Goal: Check status: Check status

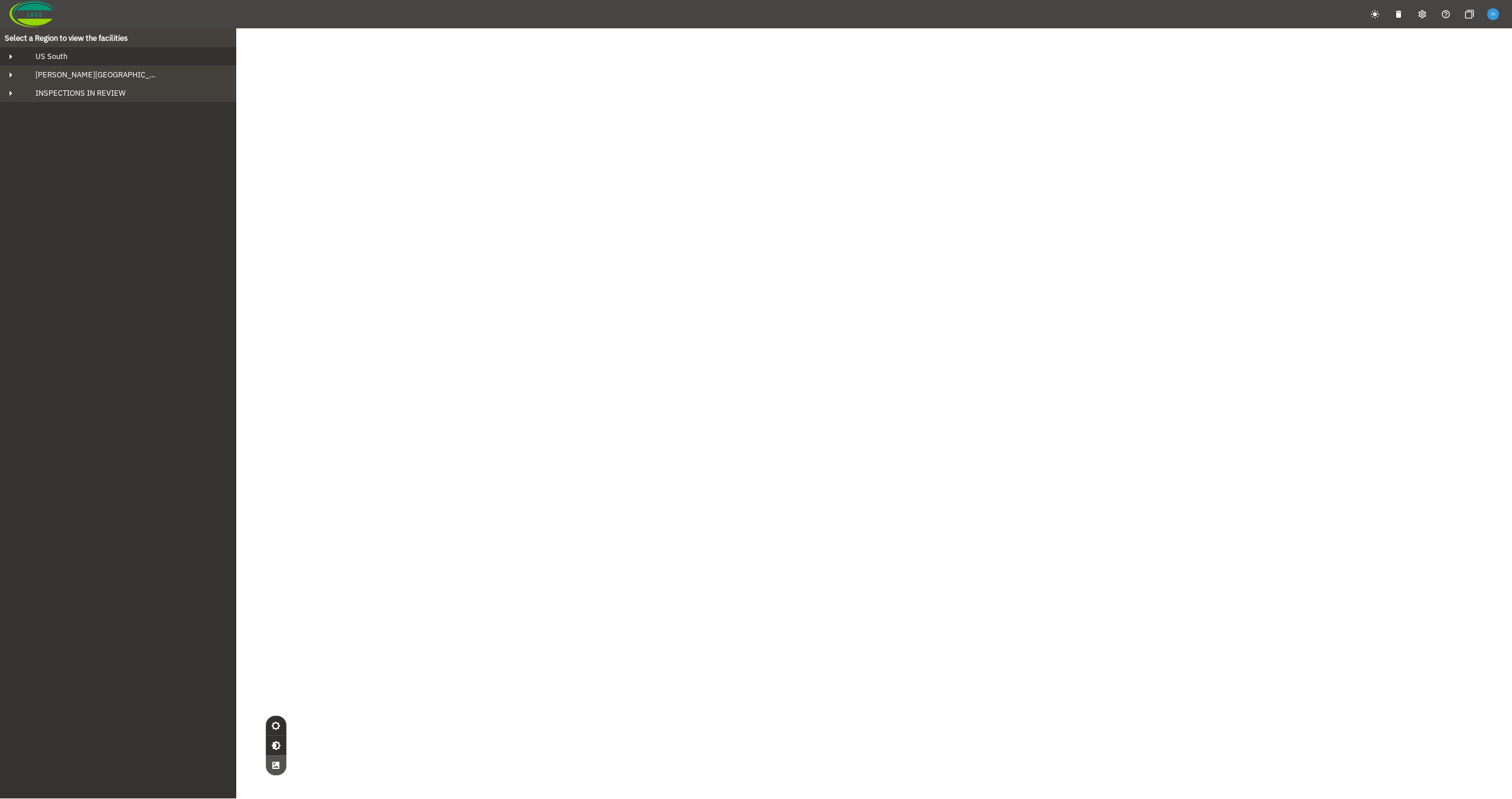
click at [165, 50] on button "US South" at bounding box center [118, 56] width 236 height 18
drag, startPoint x: 449, startPoint y: 205, endPoint x: 538, endPoint y: 344, distance: 165.1
click at [594, 378] on div "© Mapbox © OpenStreetMap Improve this map © Maxar" at bounding box center [756, 428] width 1512 height 799
click at [160, 102] on button "INSPECTIONS IN REVIEW" at bounding box center [118, 111] width 236 height 18
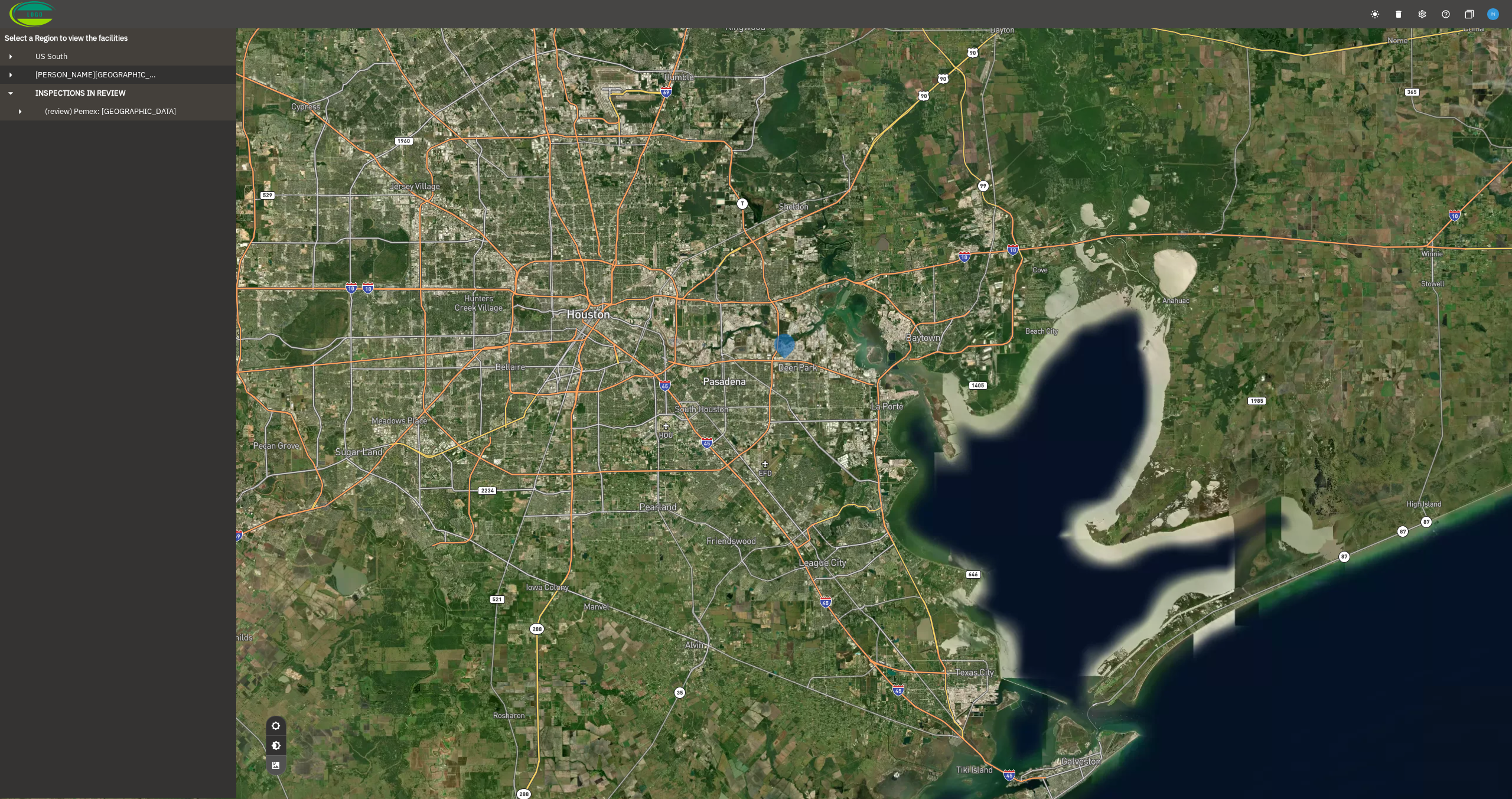
click at [120, 73] on div "Howard Region" at bounding box center [128, 74] width 205 height 10
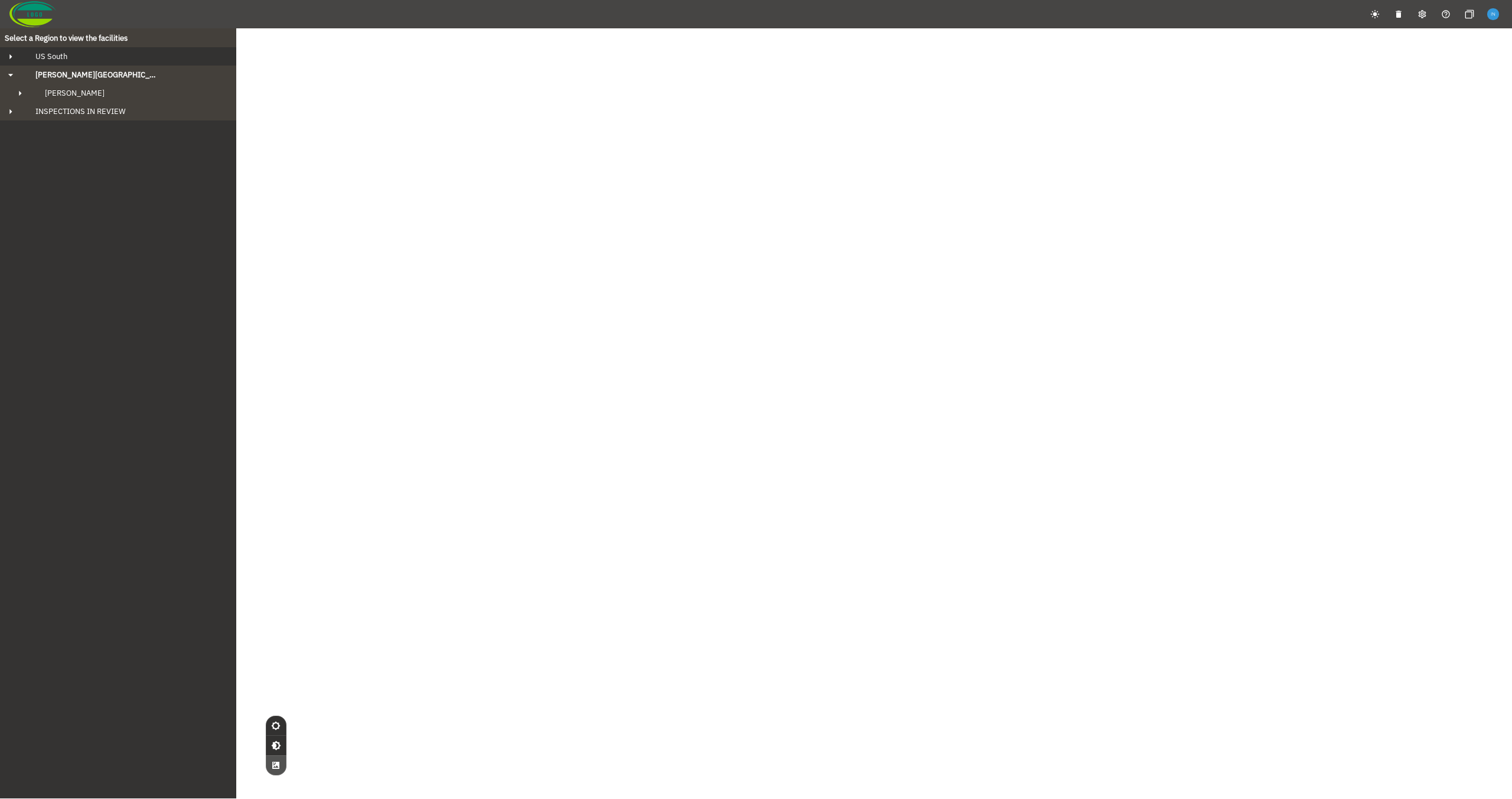
click at [107, 59] on div "US South" at bounding box center [128, 56] width 205 height 10
click at [106, 74] on div "Fowler's Bluff" at bounding box center [128, 74] width 186 height 10
click at [117, 107] on span "ARG Overnight Tank" at bounding box center [88, 111] width 68 height 10
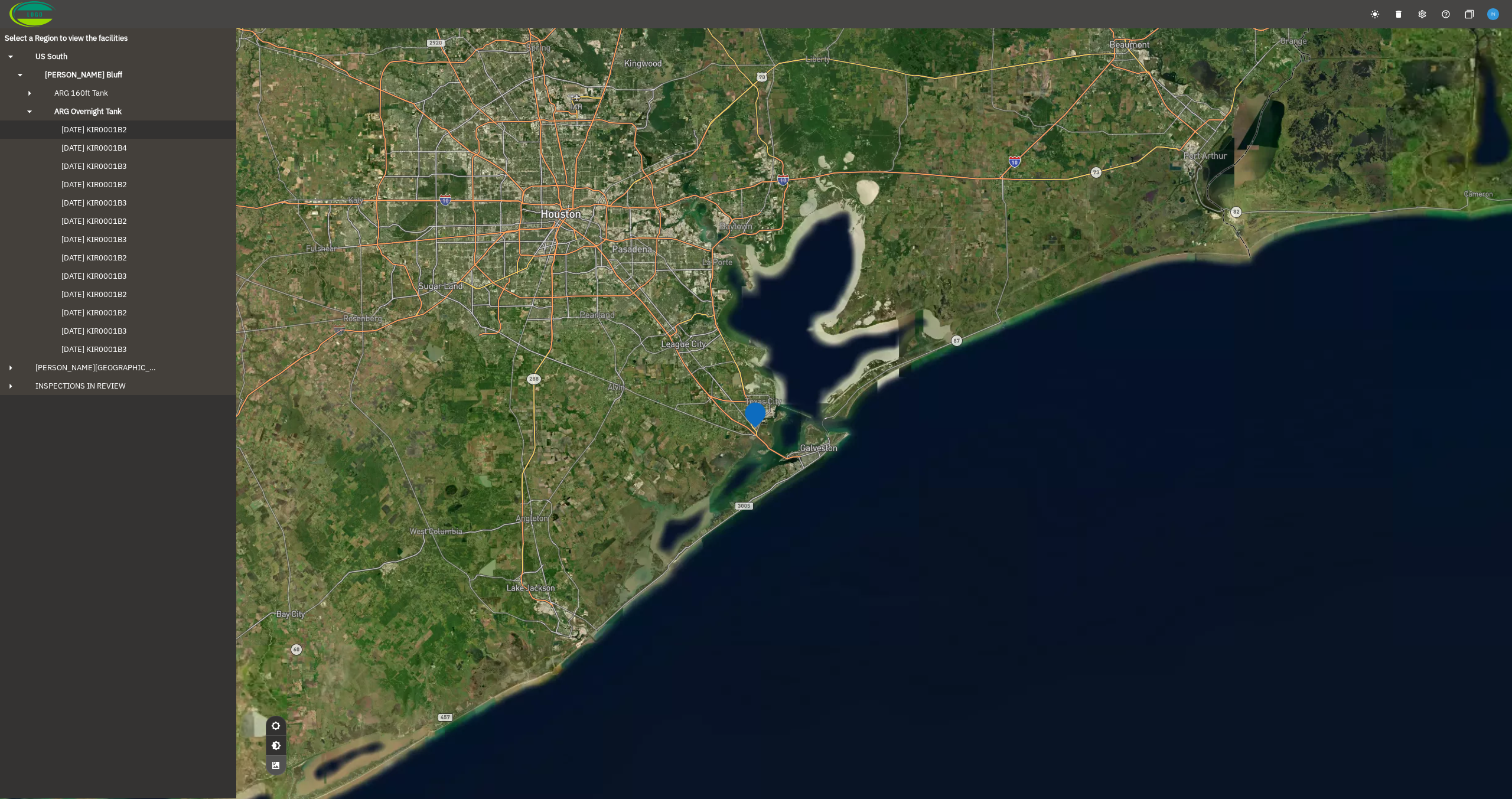
click at [113, 126] on span "[DATE] KIR0001B2" at bounding box center [82, 130] width 89 height 10
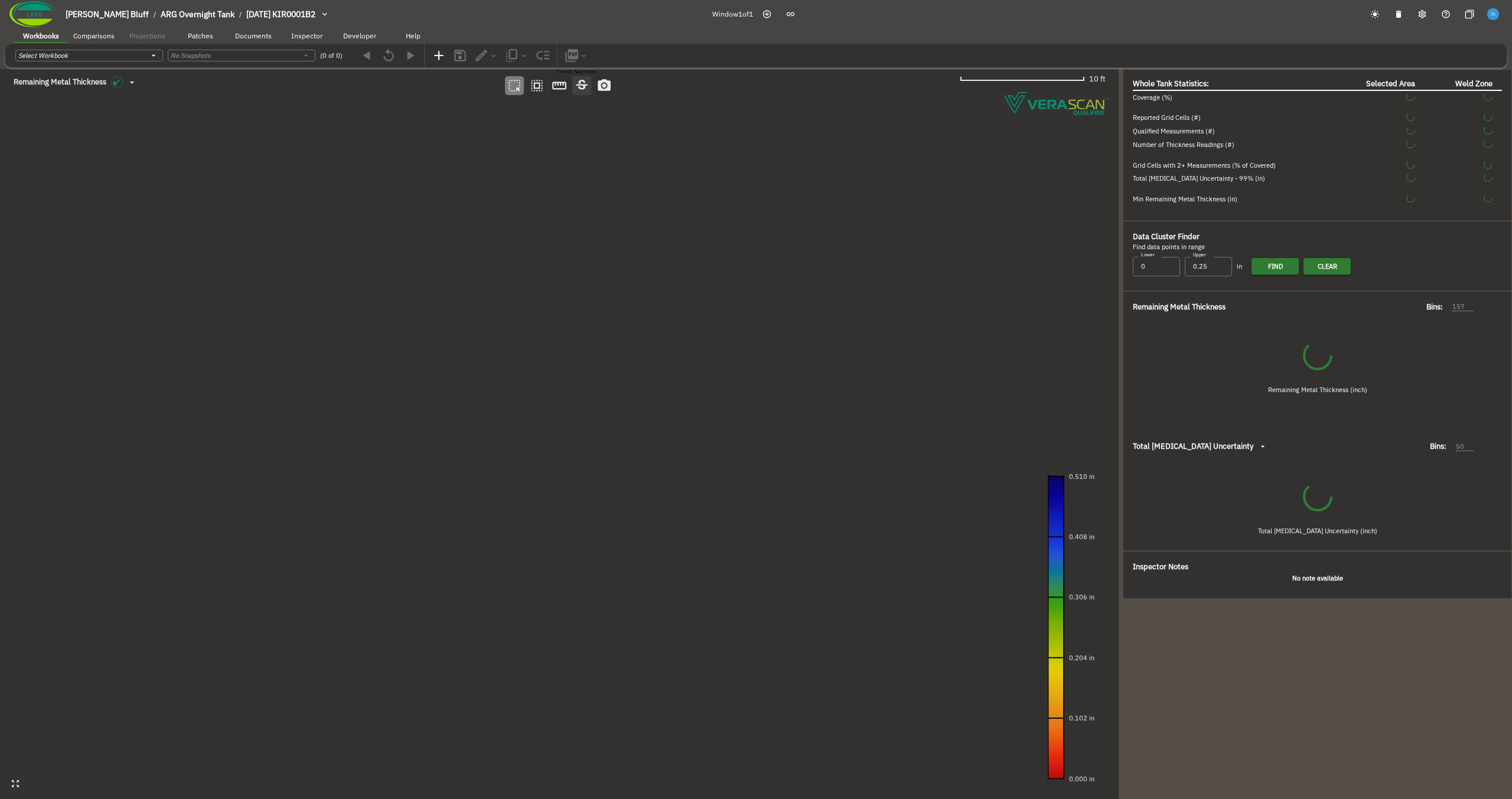
click at [585, 87] on icon "button" at bounding box center [581, 85] width 11 height 9
click at [436, 353] on canvas at bounding box center [559, 434] width 1119 height 730
click at [648, 482] on canvas at bounding box center [559, 434] width 1119 height 730
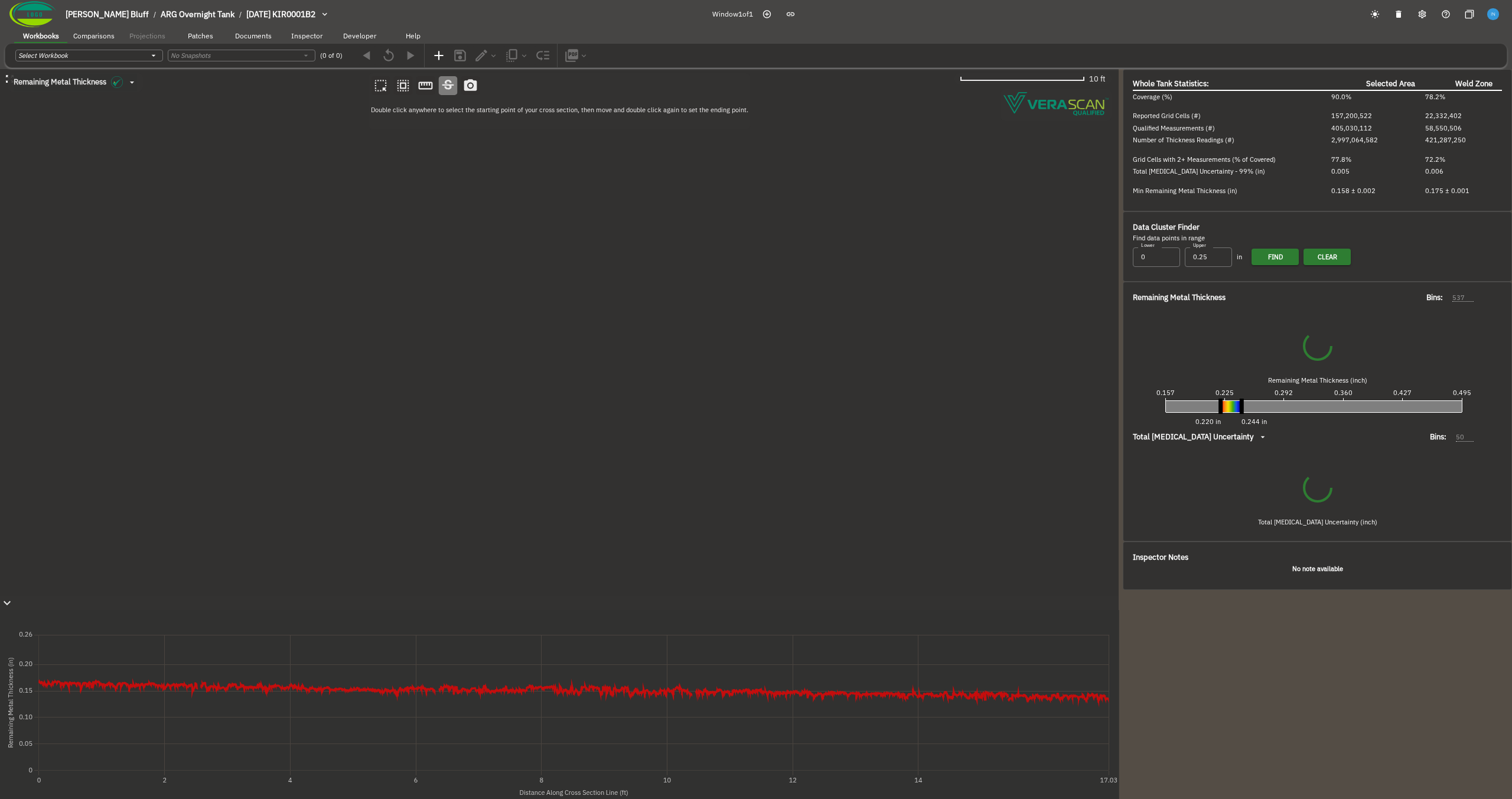
type input "537"
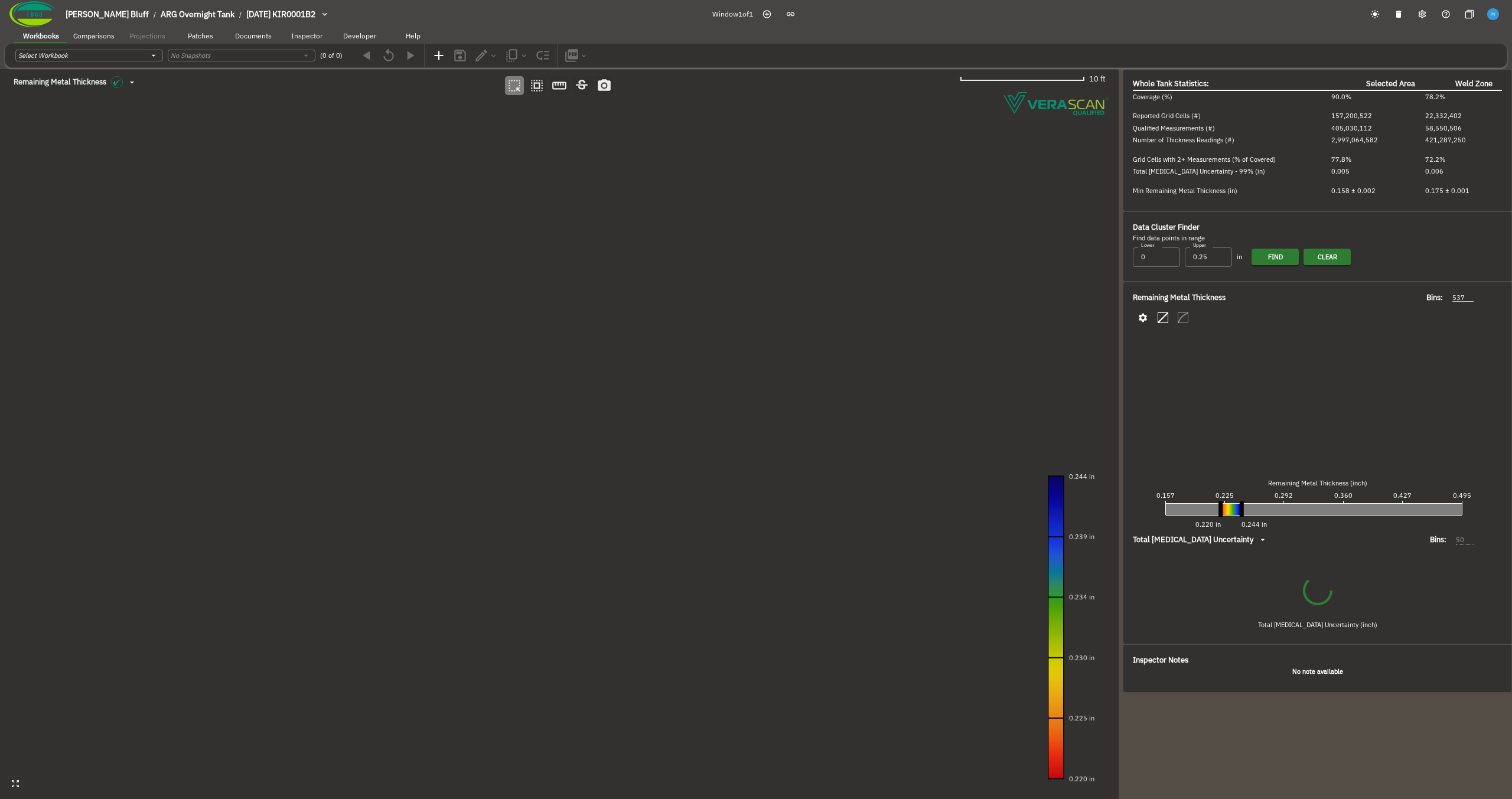
click at [421, 336] on canvas at bounding box center [559, 434] width 1119 height 730
type input "94"
click at [421, 336] on canvas at bounding box center [559, 434] width 1119 height 730
click at [631, 474] on canvas at bounding box center [559, 434] width 1119 height 730
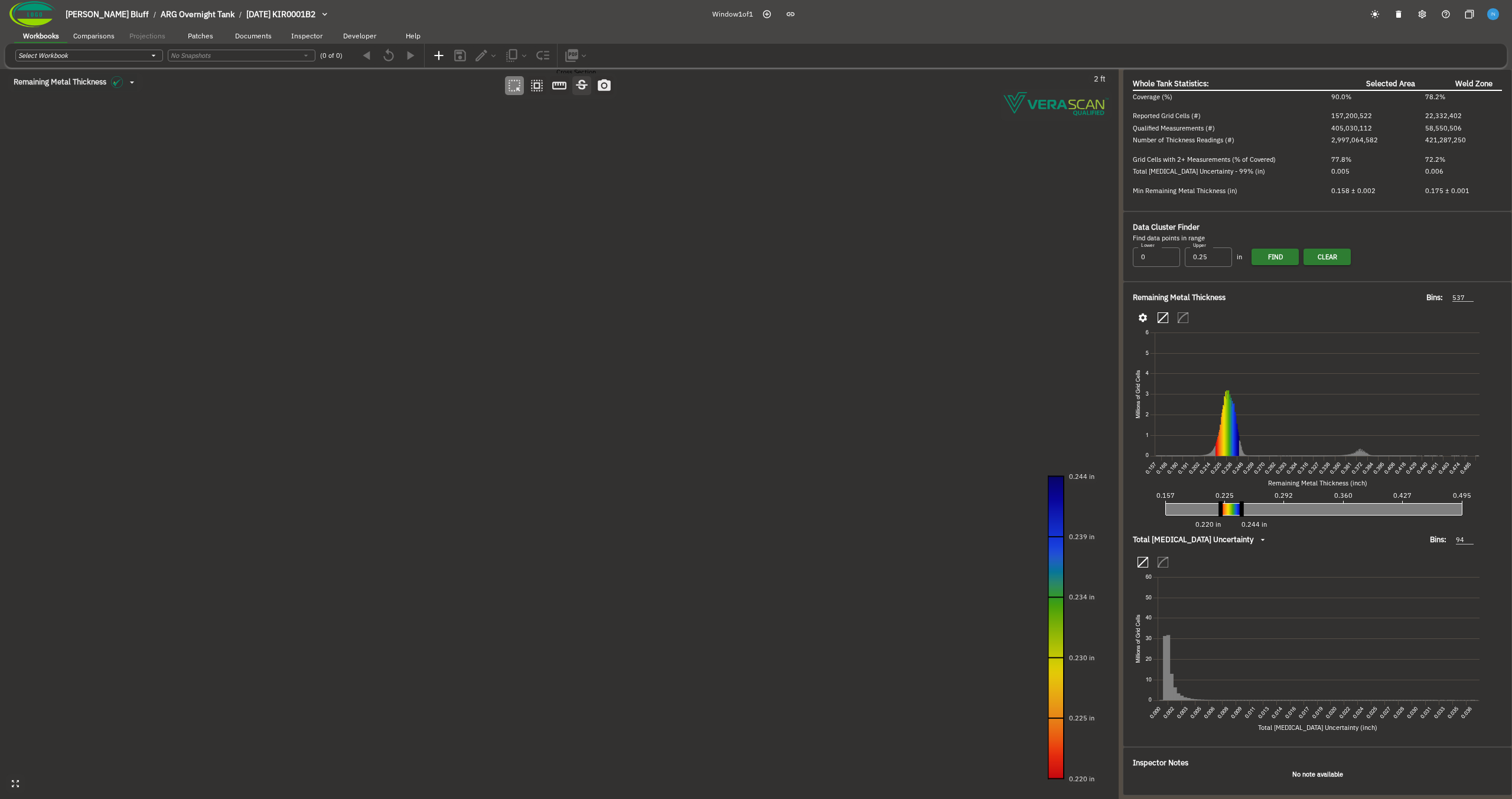
click at [579, 87] on icon "button" at bounding box center [581, 85] width 11 height 9
click at [342, 251] on canvas at bounding box center [559, 434] width 1119 height 730
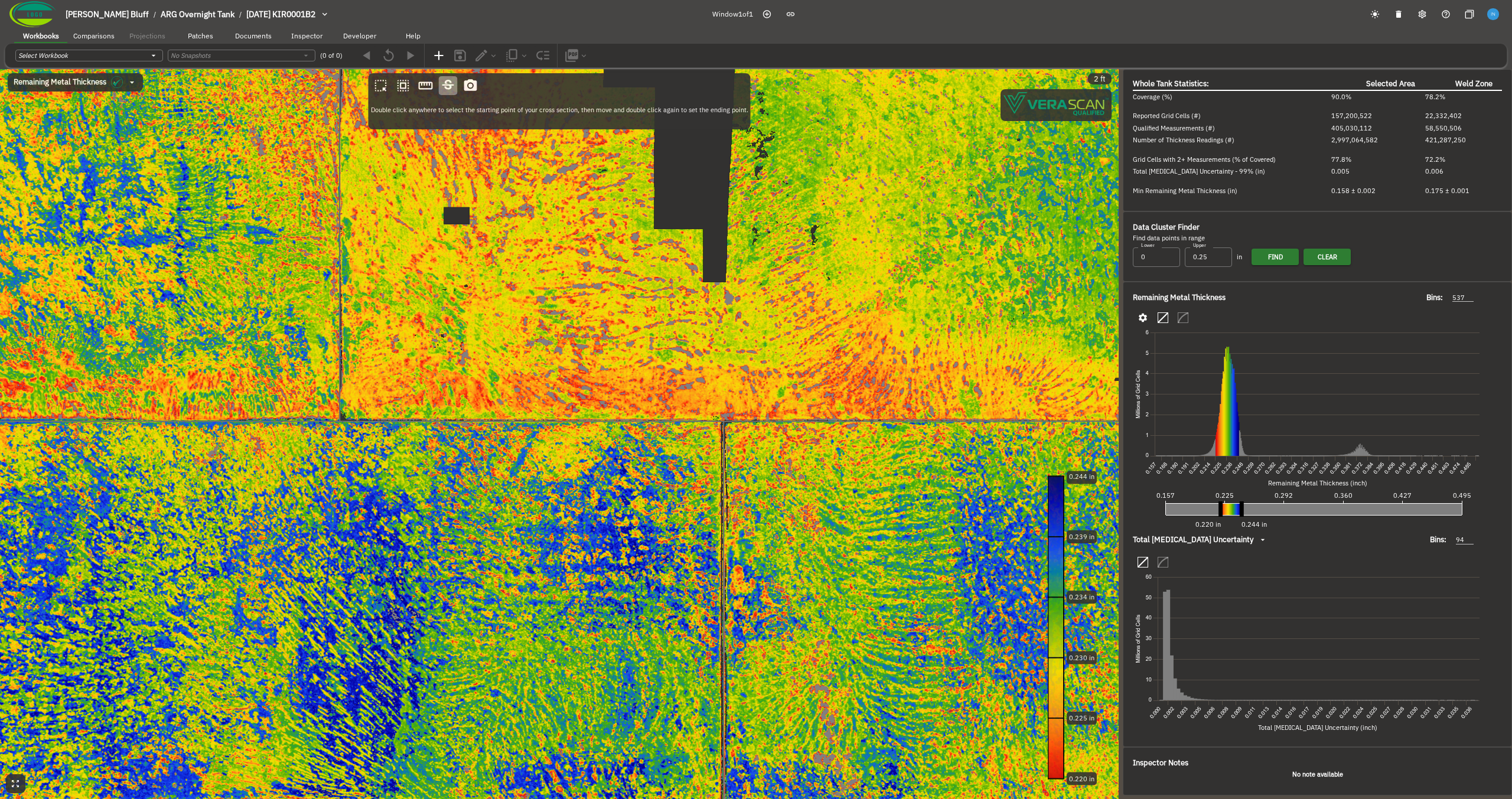
click at [652, 445] on canvas at bounding box center [559, 434] width 1119 height 730
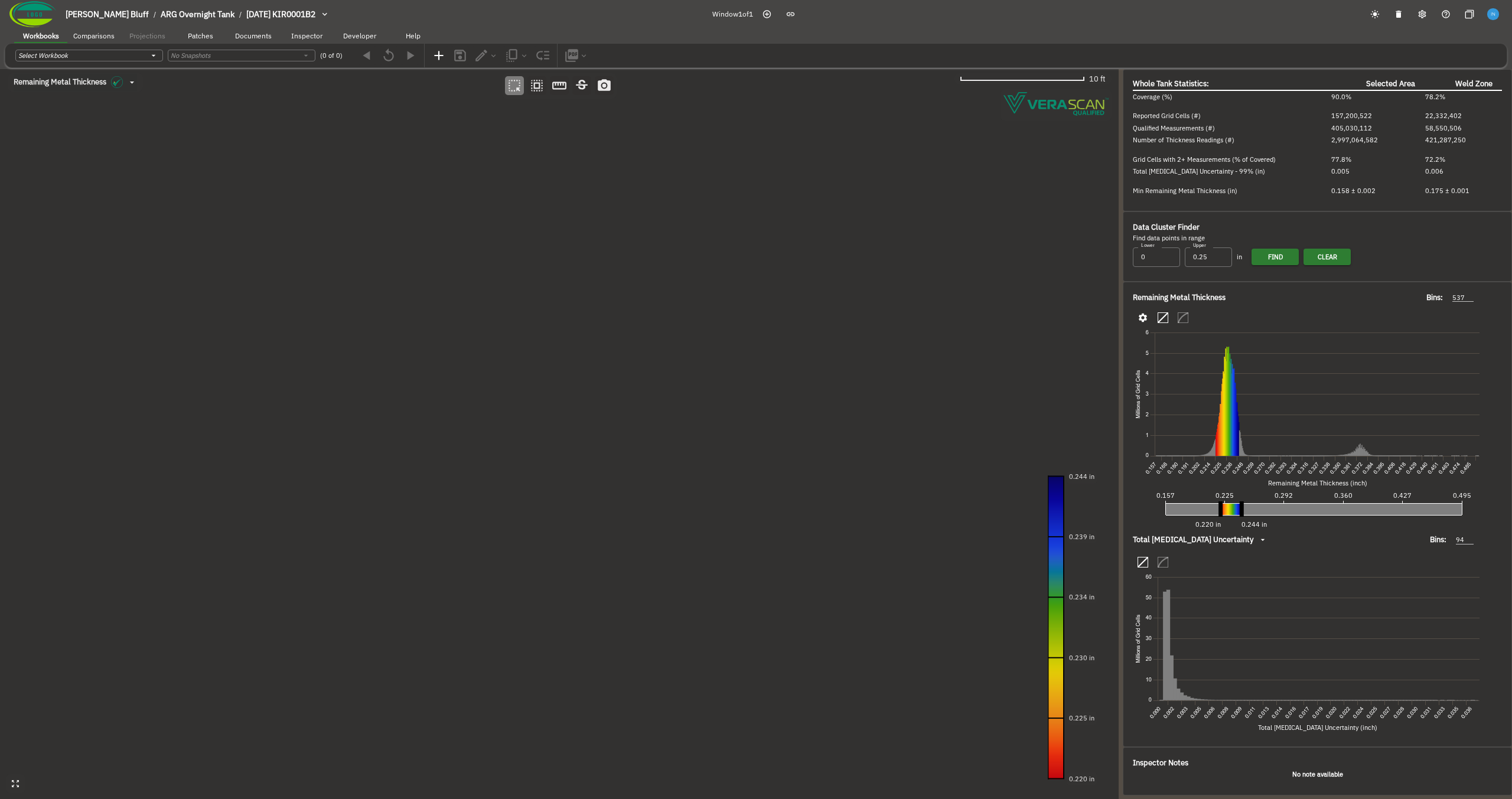
click at [530, 345] on canvas at bounding box center [559, 434] width 1119 height 730
drag, startPoint x: 540, startPoint y: 278, endPoint x: 523, endPoint y: 280, distance: 17.1
click at [523, 280] on canvas at bounding box center [559, 434] width 1119 height 730
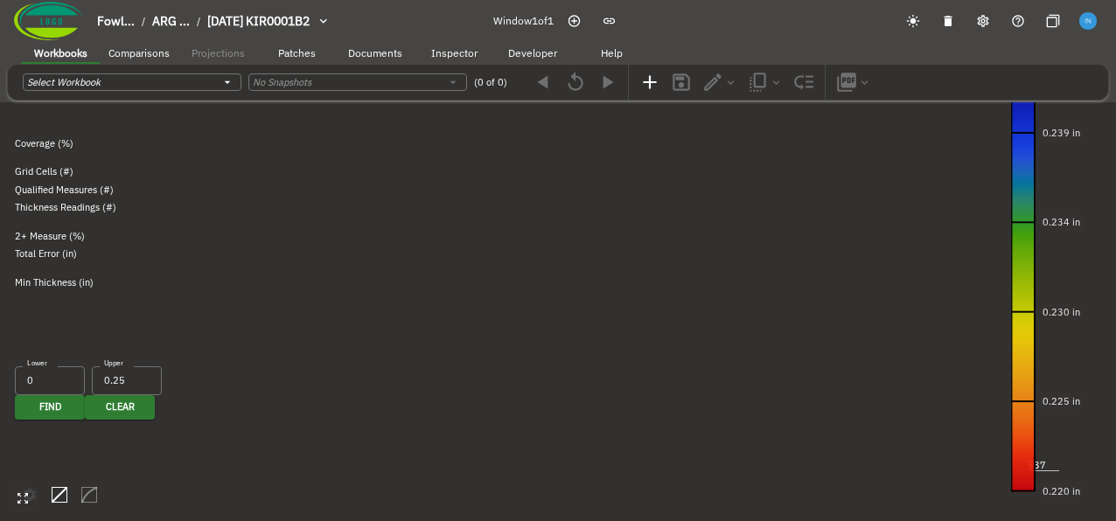
drag, startPoint x: 249, startPoint y: 357, endPoint x: 293, endPoint y: 366, distance: 44.8
click at [293, 366] on canvas at bounding box center [558, 260] width 1116 height 521
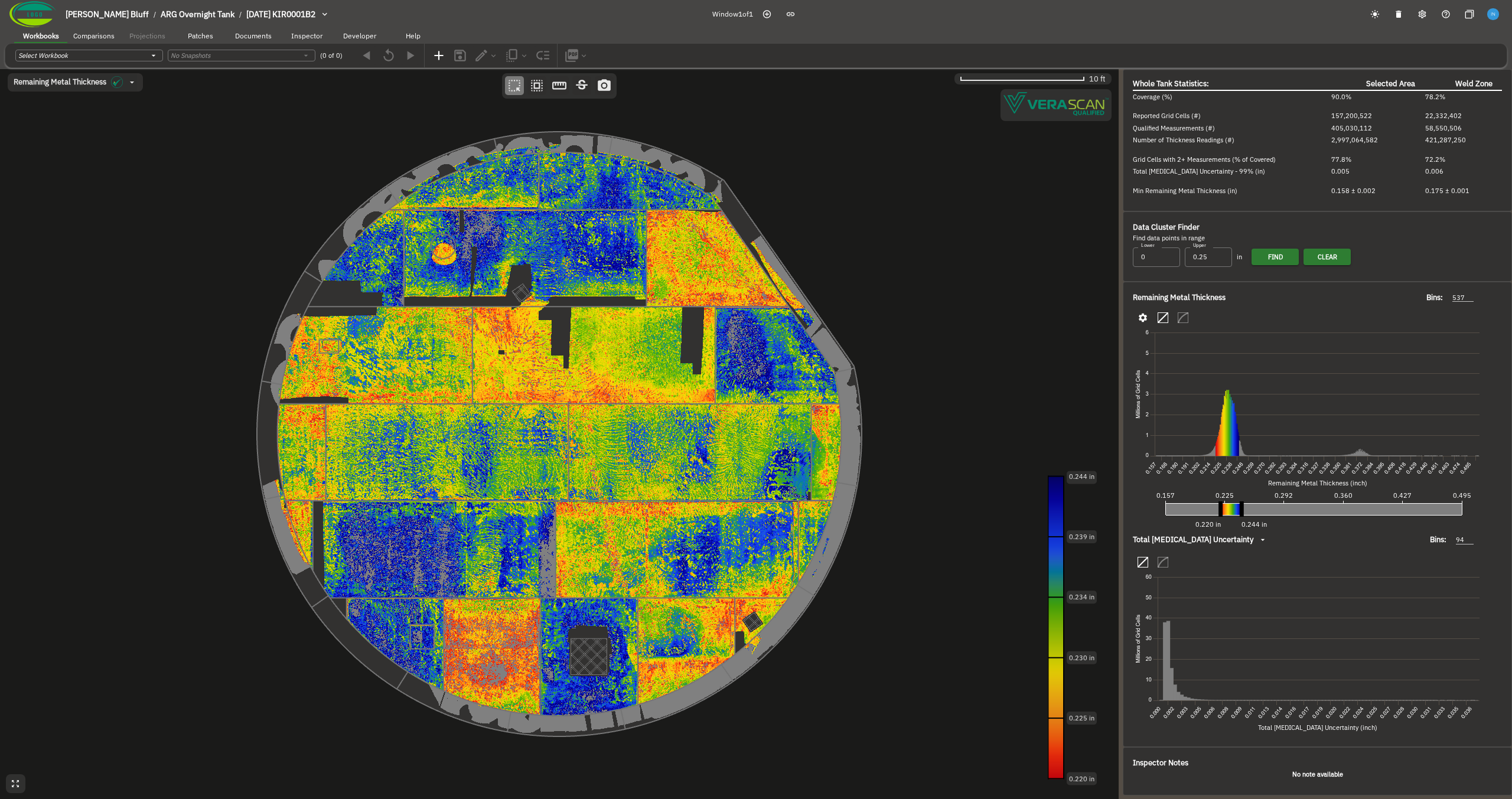
click at [14, 779] on icon "button" at bounding box center [16, 784] width 10 height 10
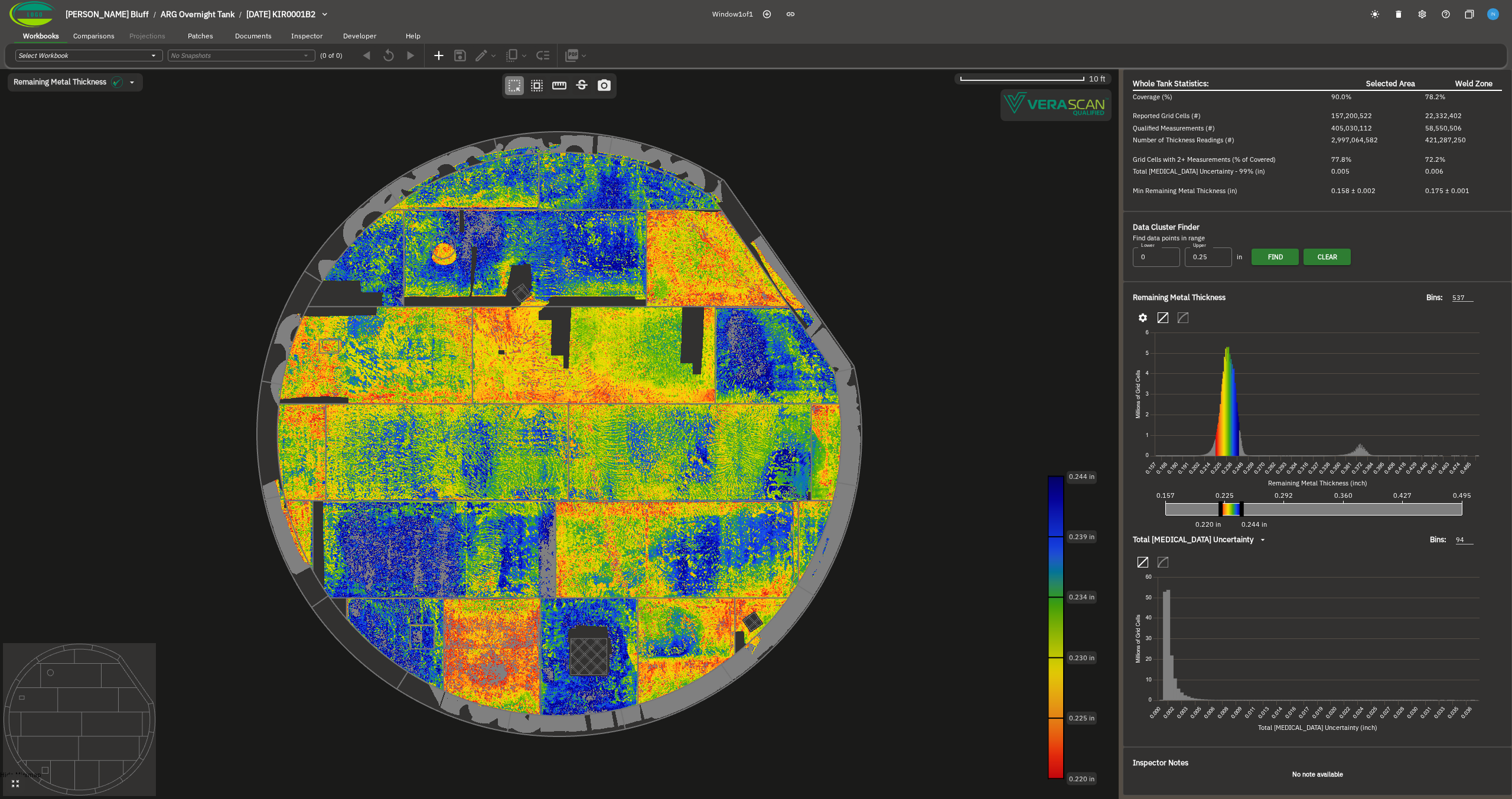
click at [16, 779] on icon "button" at bounding box center [16, 784] width 10 height 10
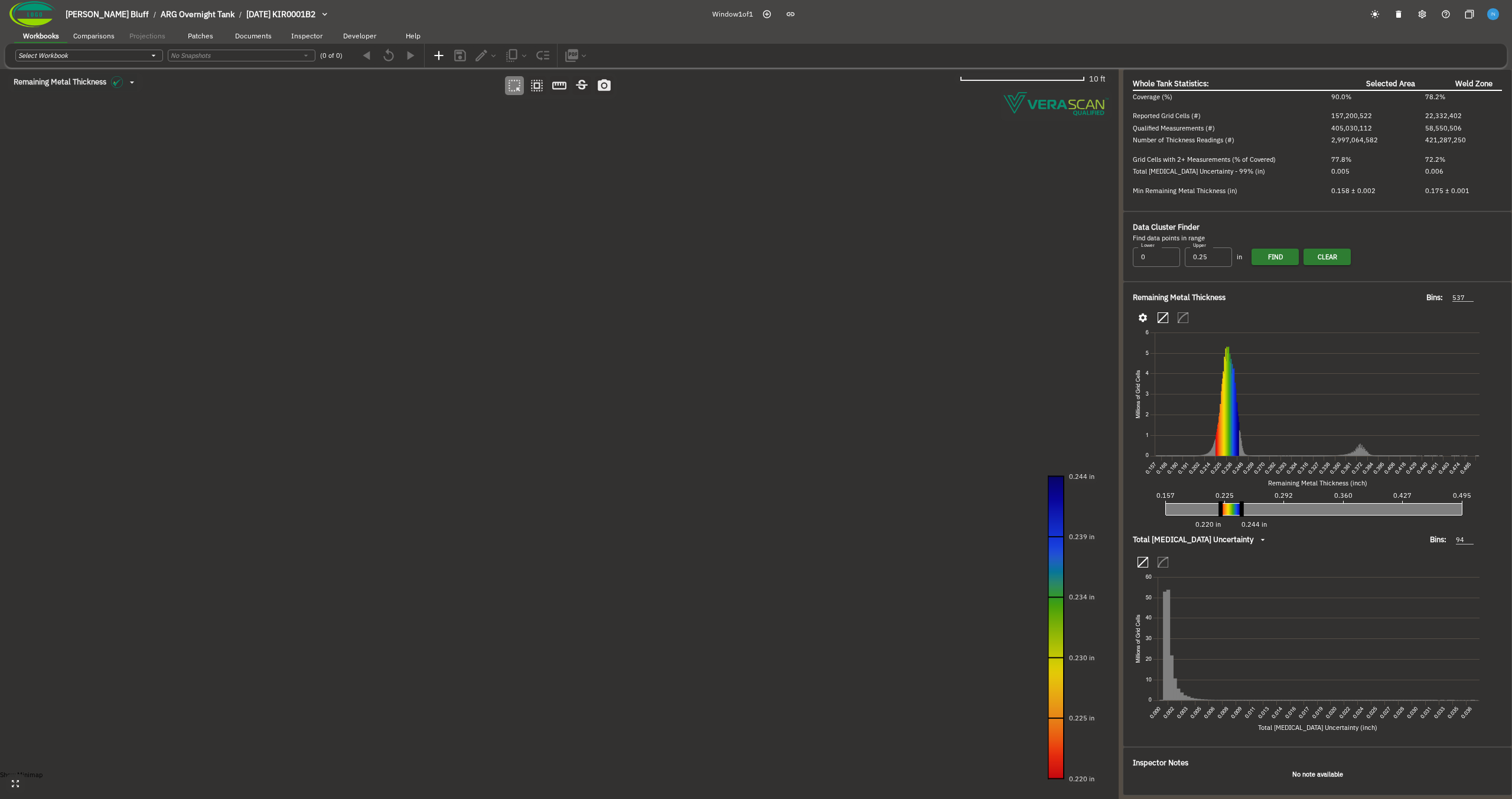
click at [16, 779] on icon "button" at bounding box center [16, 784] width 10 height 10
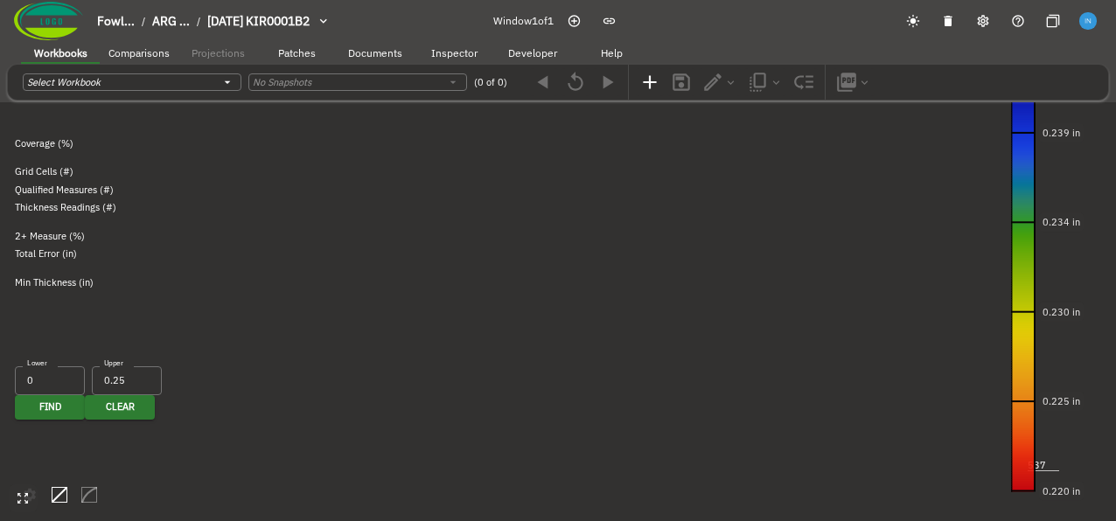
click at [26, 501] on icon "button" at bounding box center [22, 498] width 10 height 10
click at [580, 32] on icon "button" at bounding box center [591, 21] width 23 height 23
click at [107, 185] on canvas at bounding box center [558, 260] width 1116 height 521
click at [518, 430] on canvas at bounding box center [558, 260] width 1116 height 521
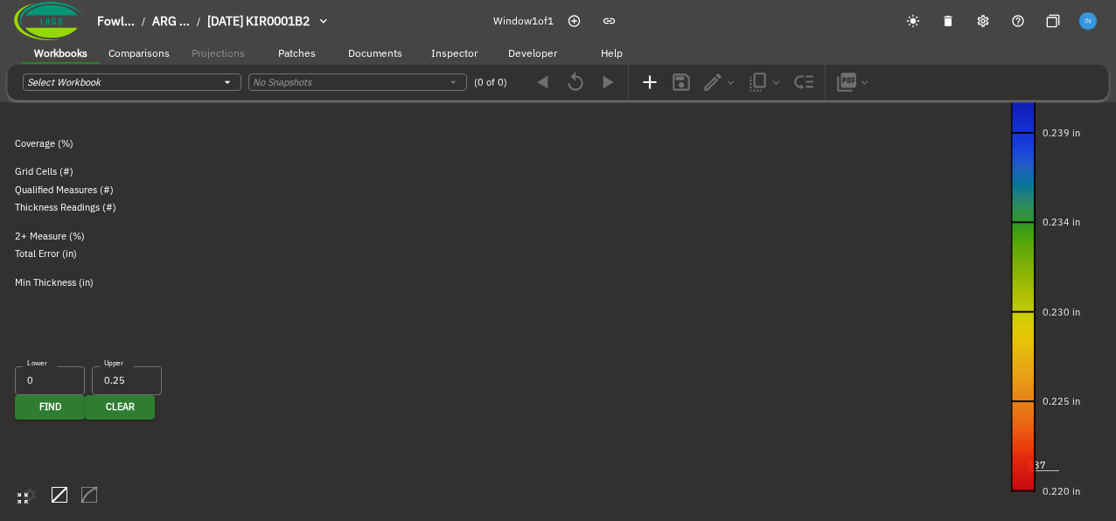
click at [518, 430] on canvas at bounding box center [558, 260] width 1116 height 521
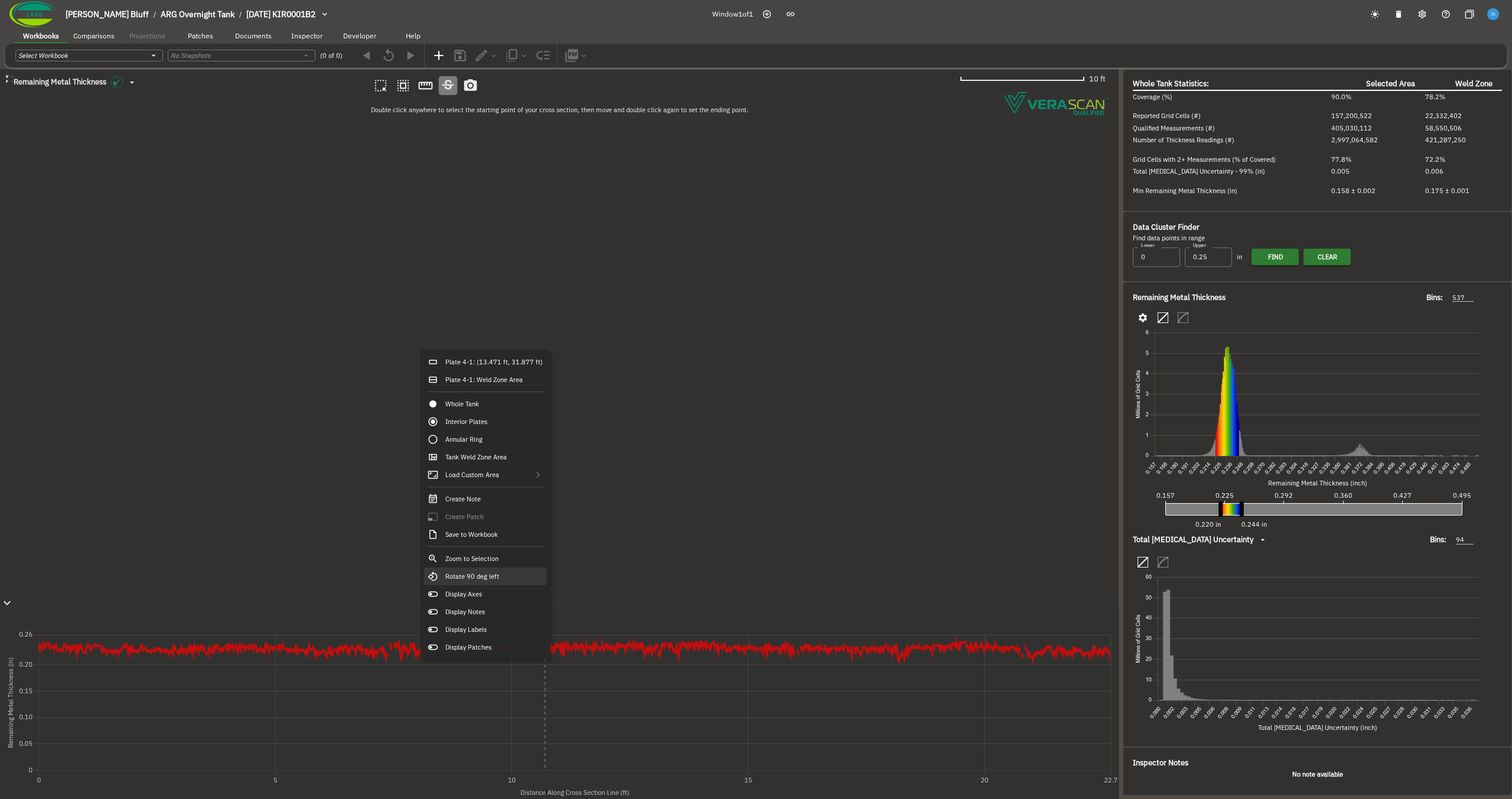
click at [504, 575] on div "Rotate 90 deg left" at bounding box center [486, 577] width 123 height 18
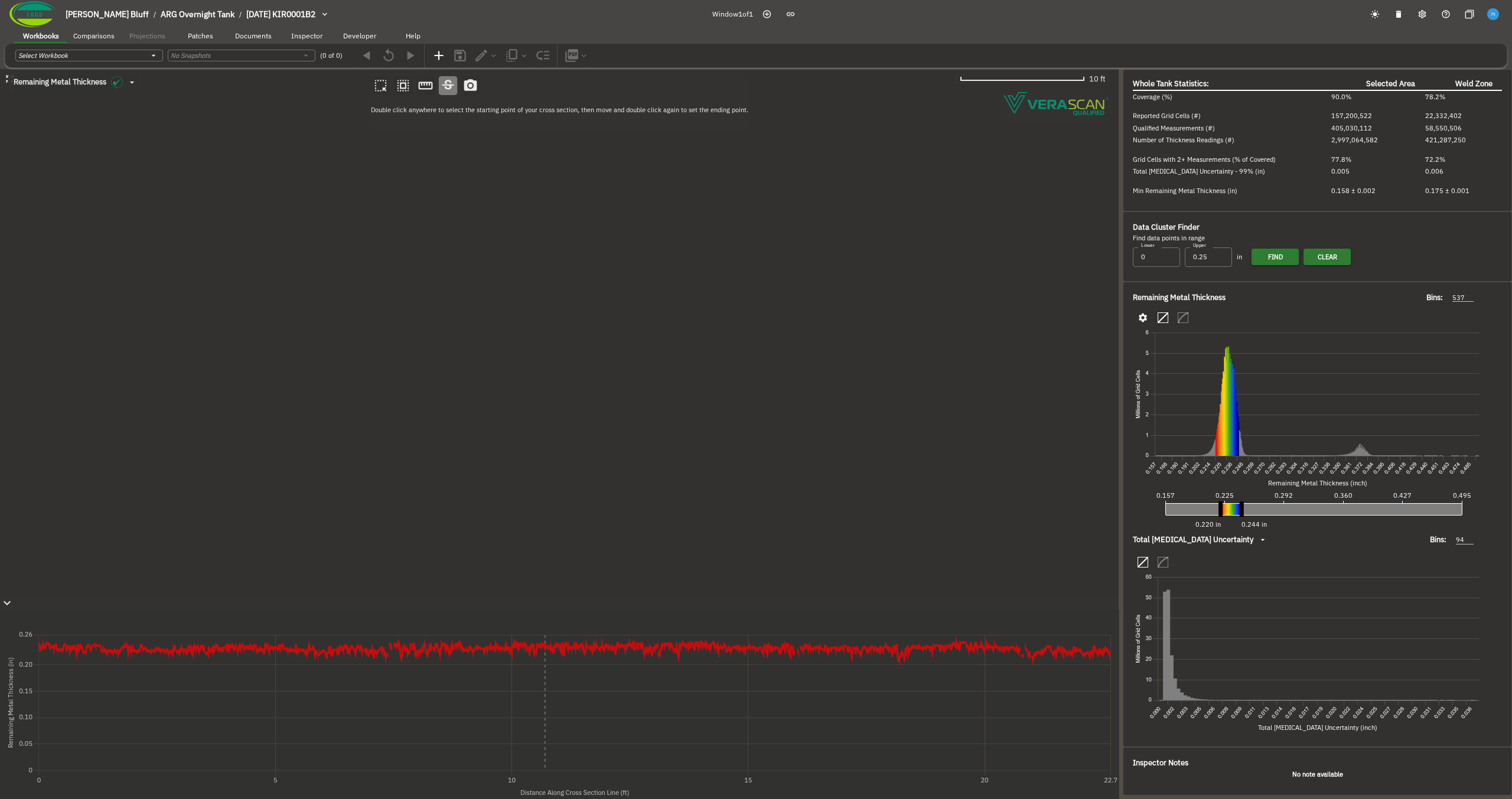
click at [629, 274] on canvas at bounding box center [559, 434] width 1119 height 730
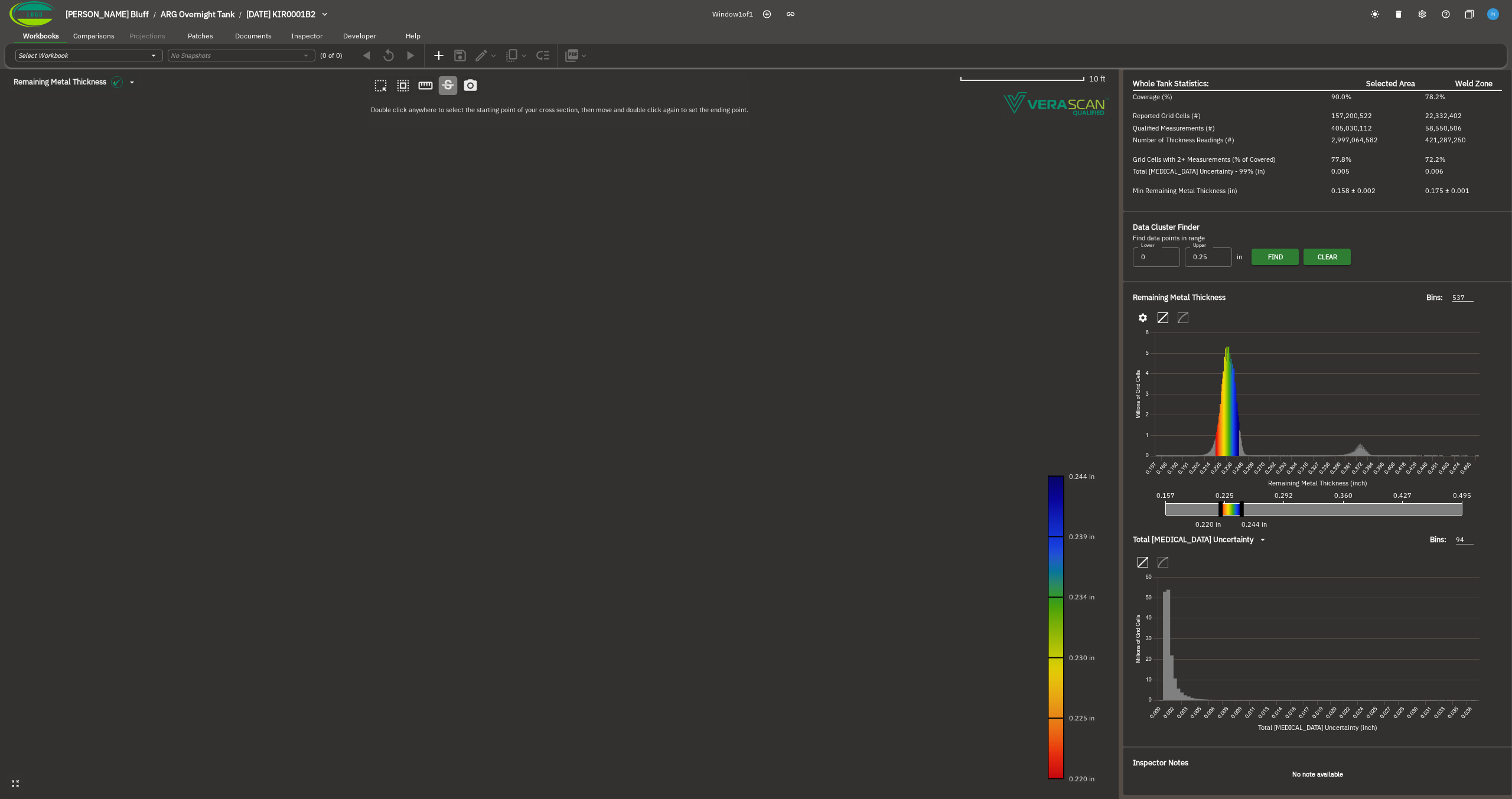
click at [329, 539] on canvas at bounding box center [559, 434] width 1119 height 730
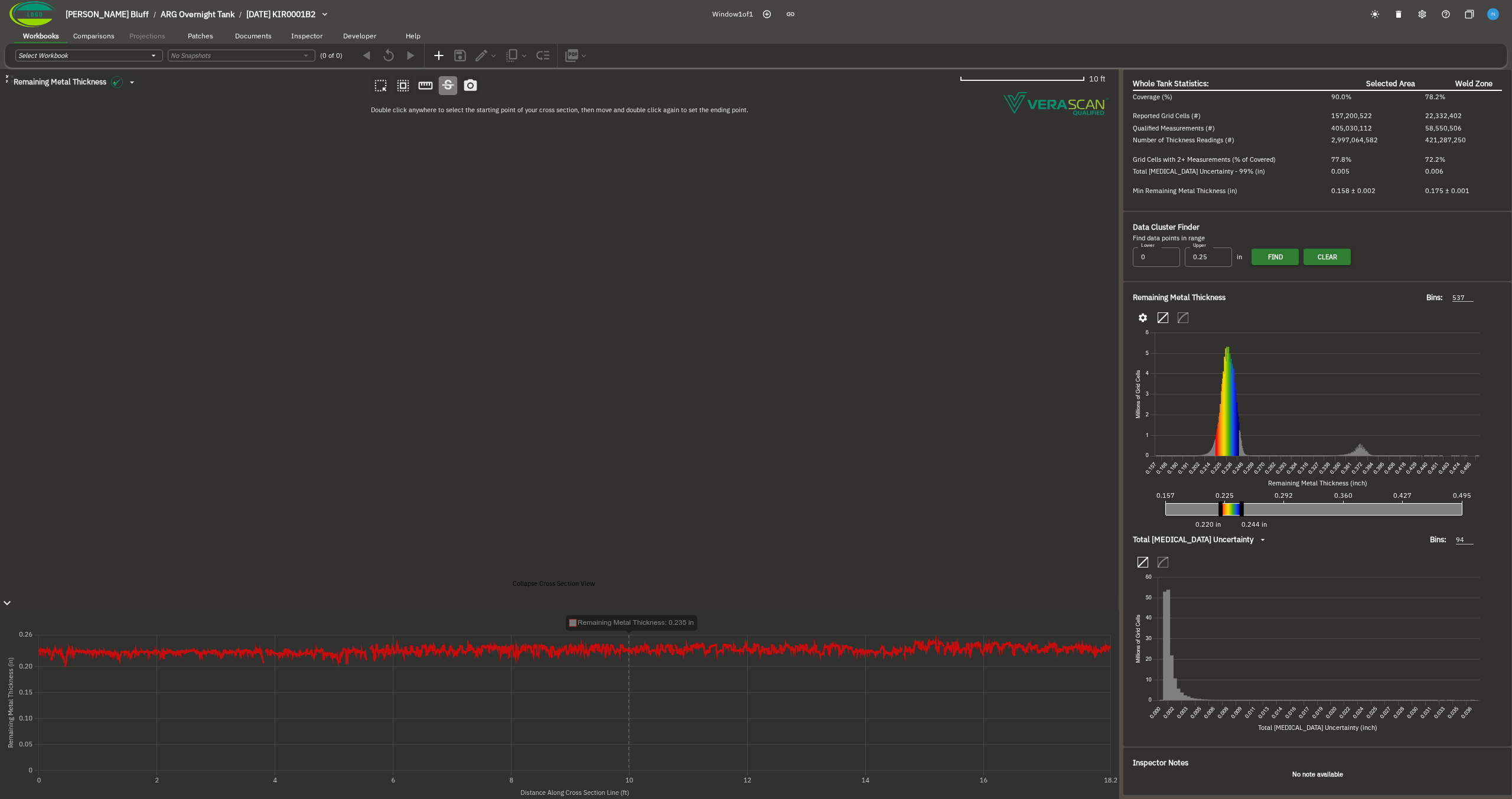
click at [14, 596] on icon "button" at bounding box center [7, 603] width 14 height 14
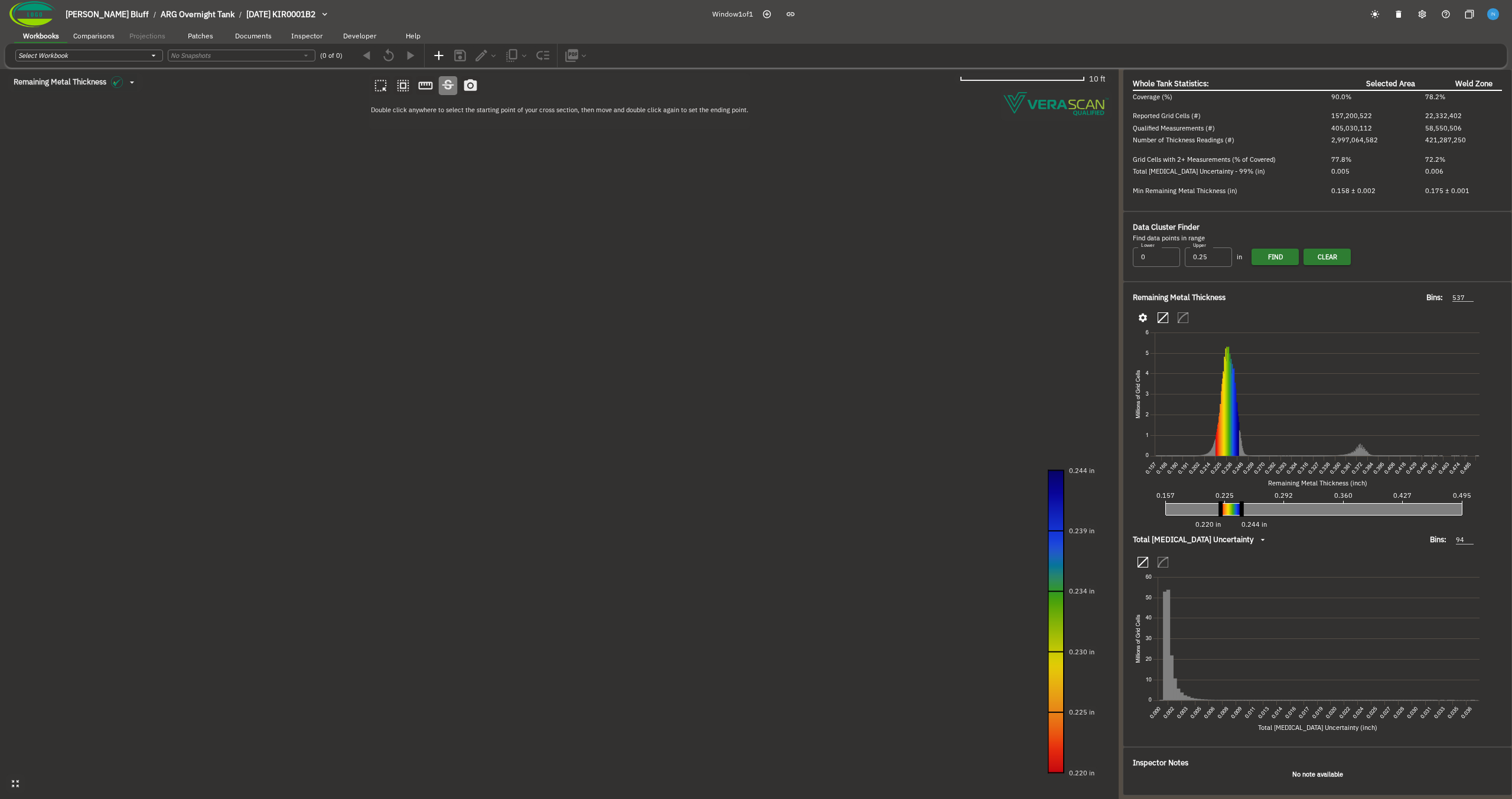
click at [20, 779] on icon "button" at bounding box center [16, 784] width 10 height 10
click at [377, 468] on canvas at bounding box center [559, 434] width 1119 height 730
click at [513, 418] on canvas at bounding box center [559, 434] width 1119 height 730
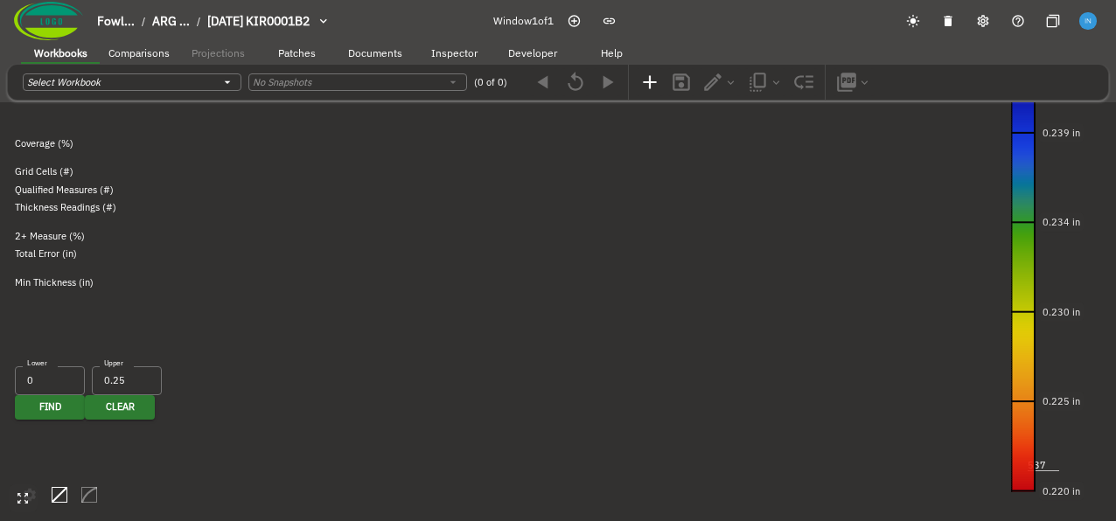
drag, startPoint x: 319, startPoint y: 285, endPoint x: 352, endPoint y: 293, distance: 34.2
click at [352, 293] on canvas at bounding box center [558, 260] width 1116 height 521
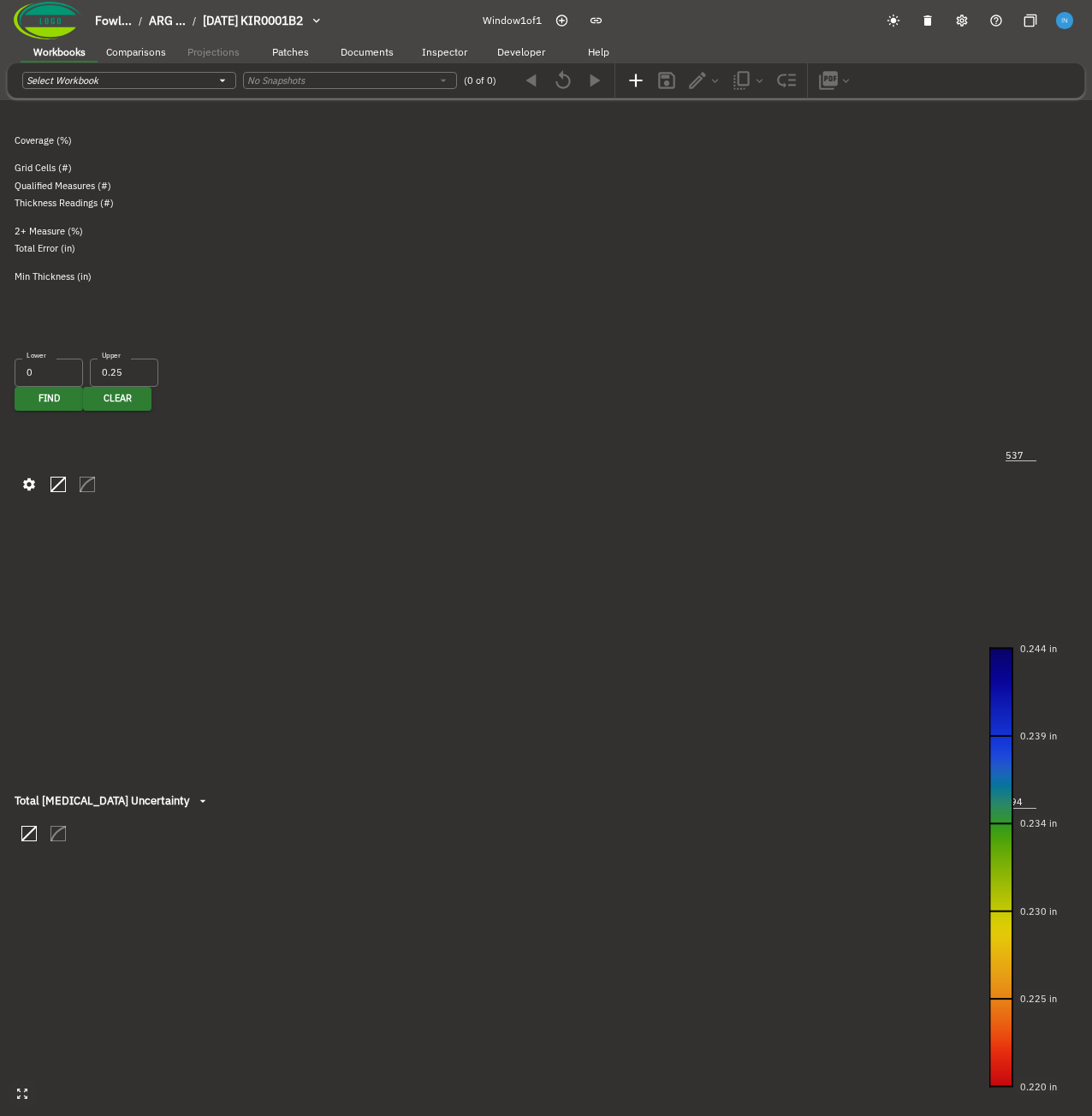
click at [330, 355] on canvas at bounding box center [546, 558] width 1092 height 1116
click at [20, 1087] on icon "button" at bounding box center [23, 1094] width 15 height 15
click at [20, 1088] on icon "button" at bounding box center [22, 1093] width 11 height 11
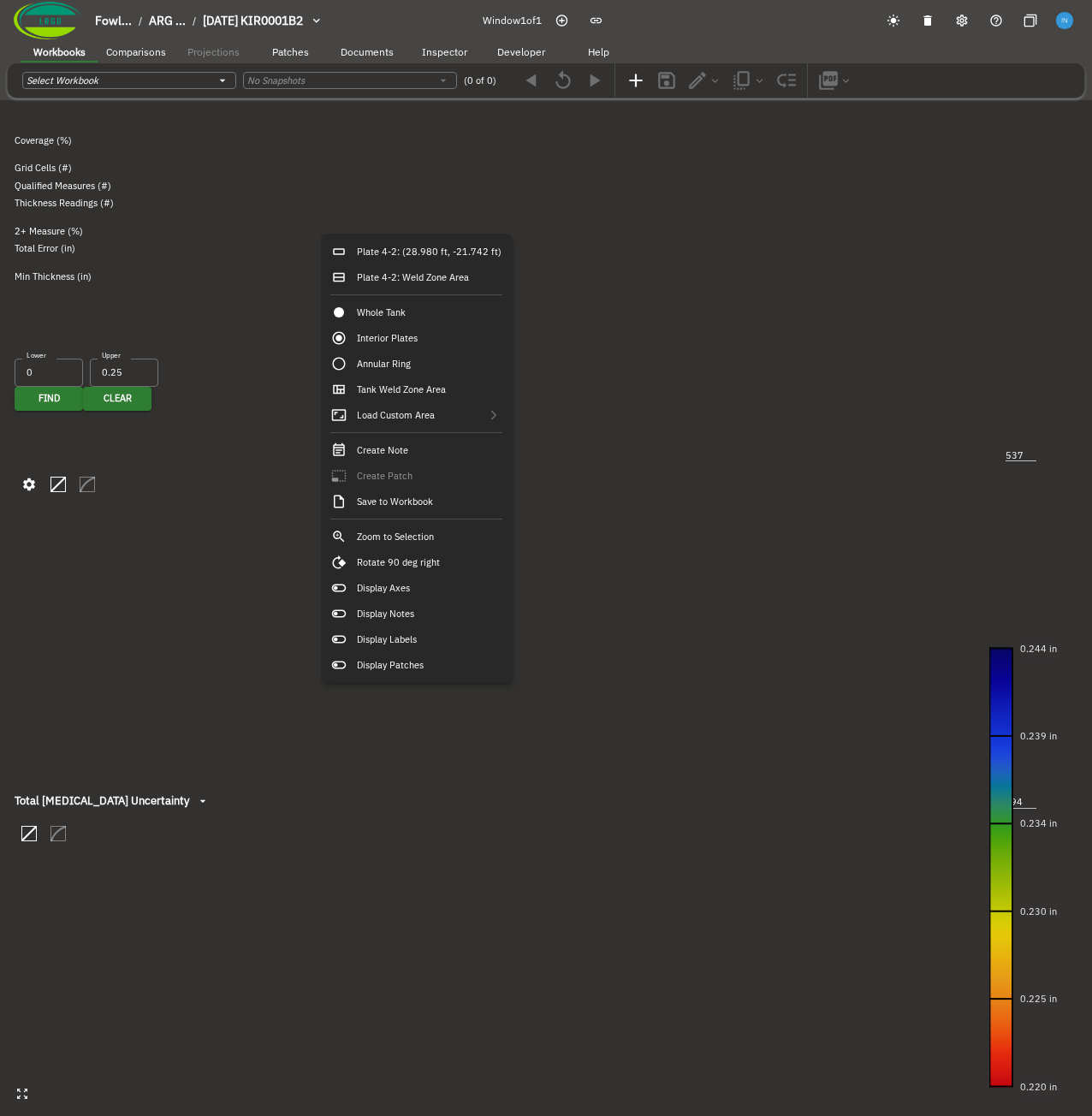
click at [154, 287] on canvas at bounding box center [546, 558] width 1092 height 1116
